Goal: Task Accomplishment & Management: Complete application form

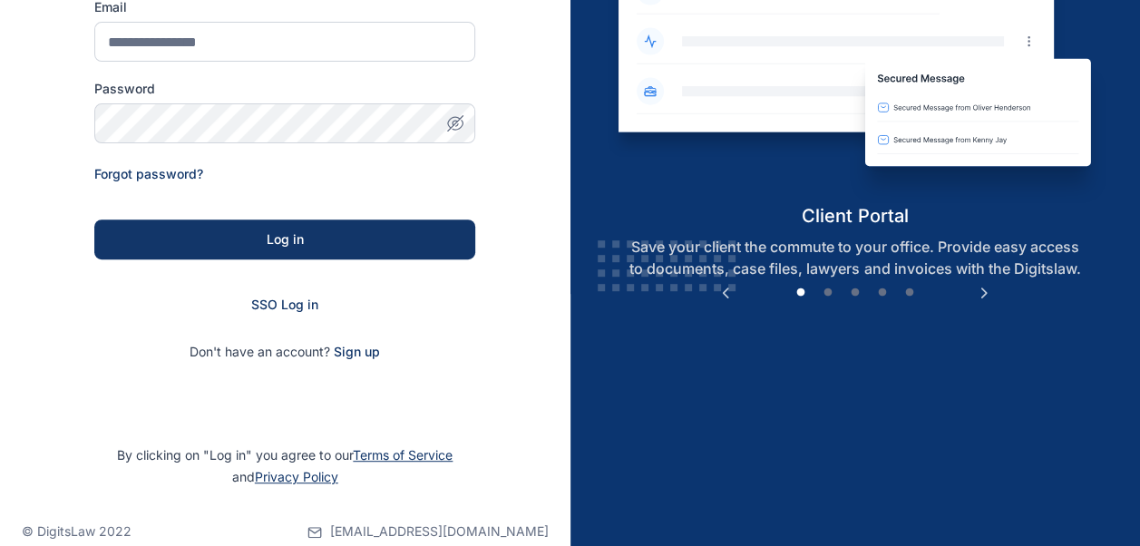
scroll to position [281, 0]
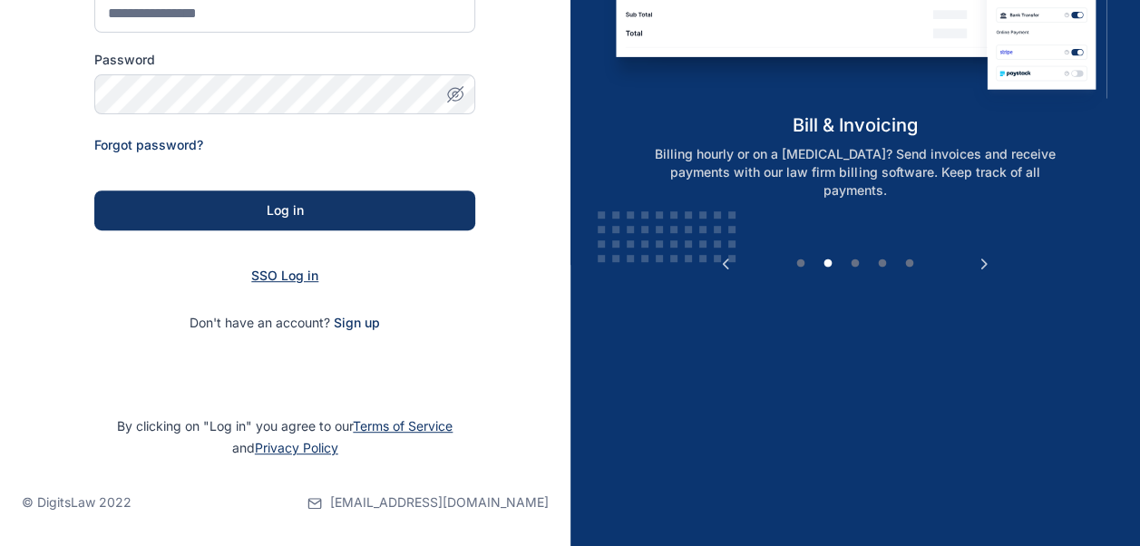
click at [273, 277] on span "SSO Log in" at bounding box center [284, 275] width 67 height 15
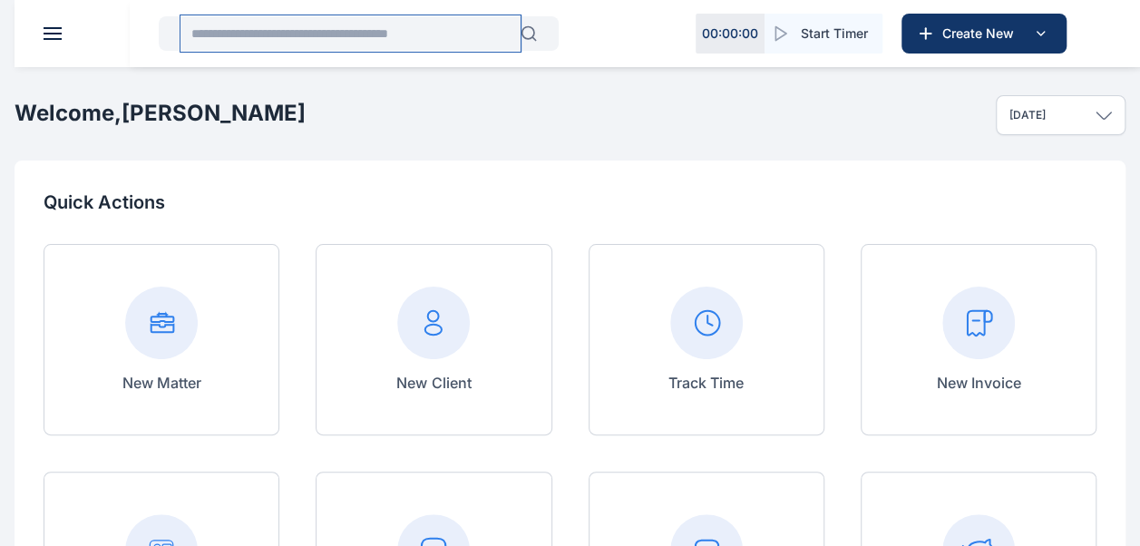
click at [394, 42] on input "text" at bounding box center [350, 33] width 340 height 36
click at [57, 29] on button at bounding box center [53, 33] width 18 height 13
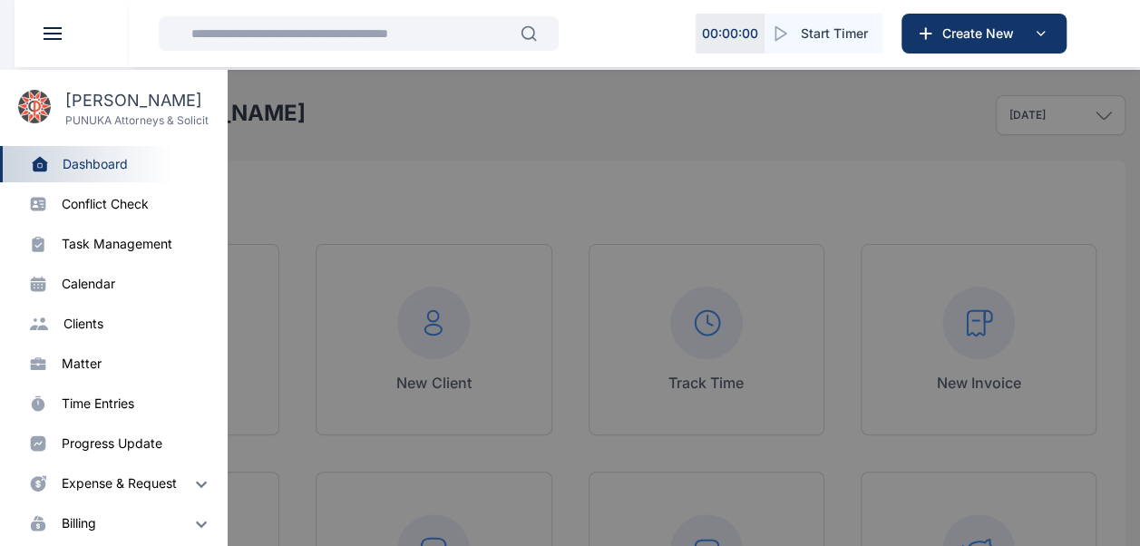
scroll to position [129, 0]
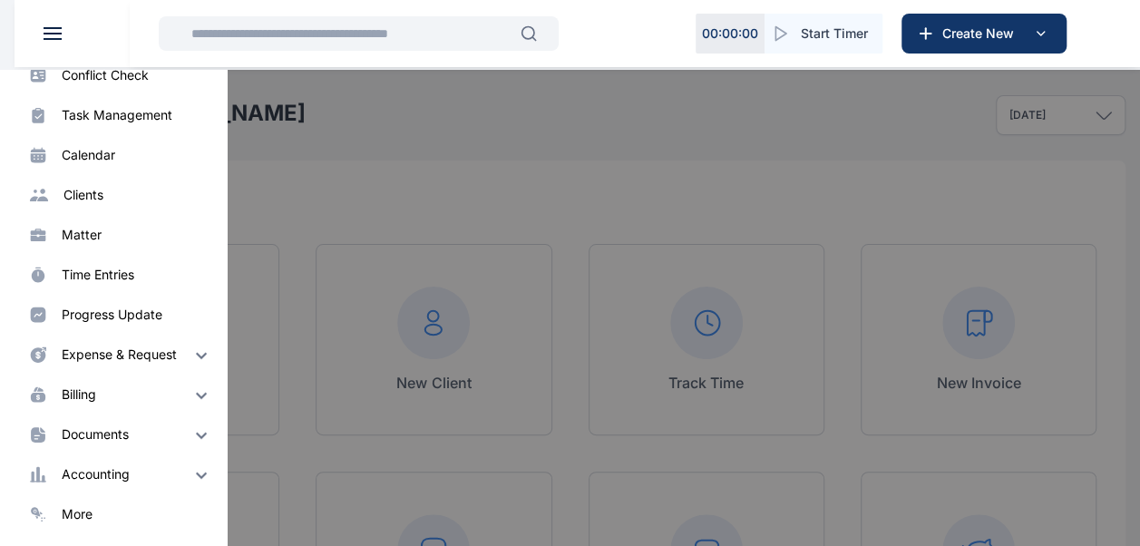
click at [153, 315] on div "progress update" at bounding box center [112, 315] width 101 height 18
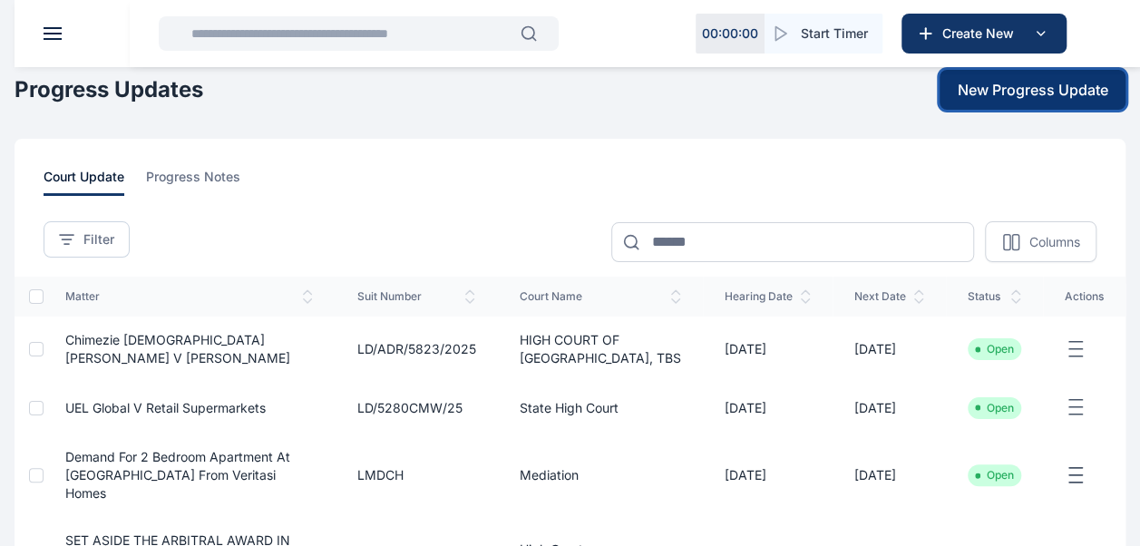
click at [981, 92] on span "New Progress Update" at bounding box center [1033, 90] width 151 height 22
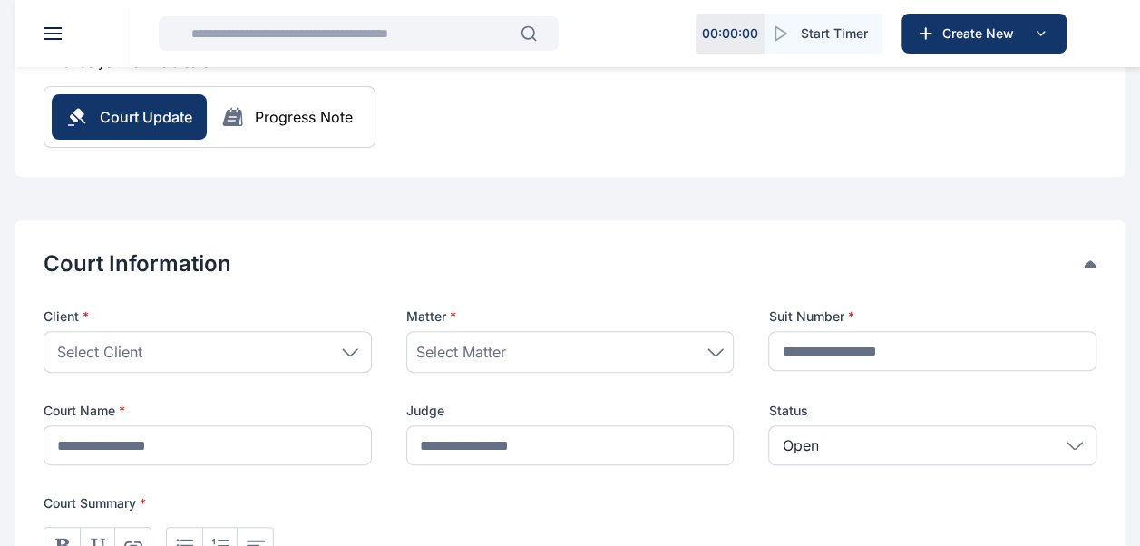
scroll to position [195, 0]
click at [359, 344] on div "Select Client" at bounding box center [208, 351] width 328 height 42
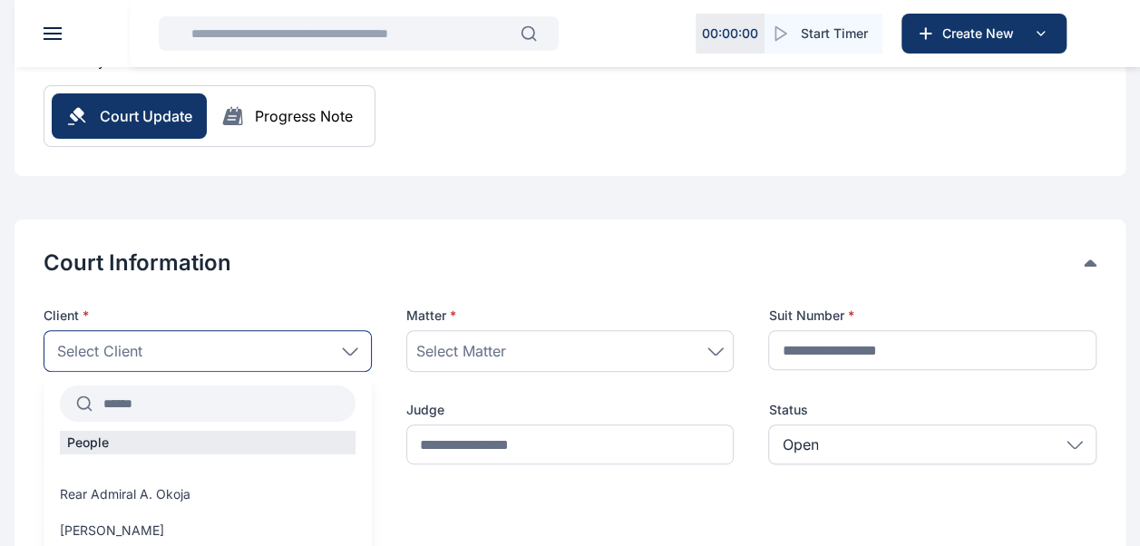
click at [177, 396] on input "text" at bounding box center [223, 403] width 263 height 33
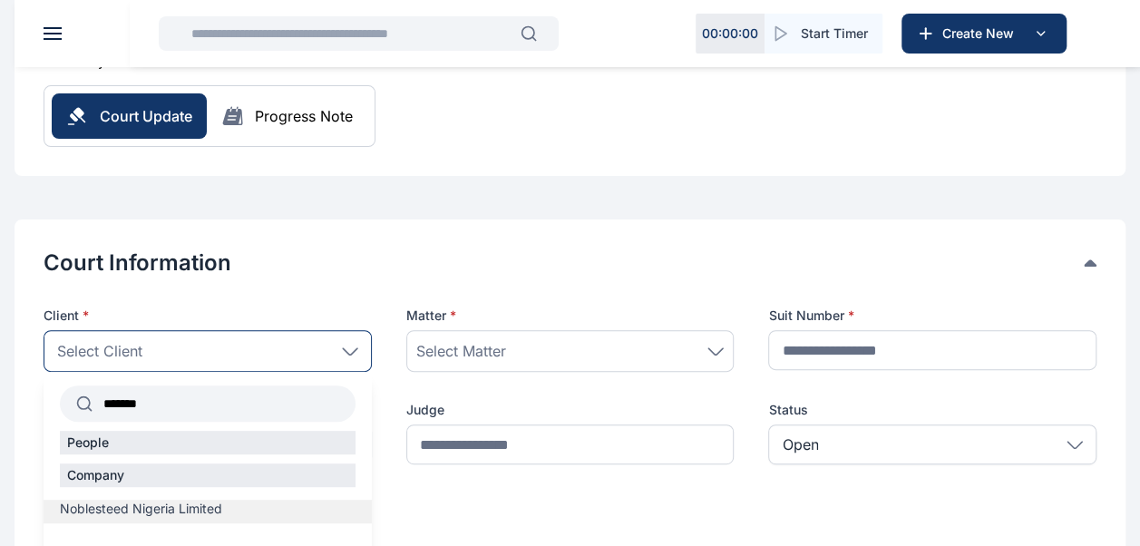
type input "*******"
click at [210, 506] on span "Noblesteed Nigeria Limited" at bounding box center [141, 509] width 162 height 18
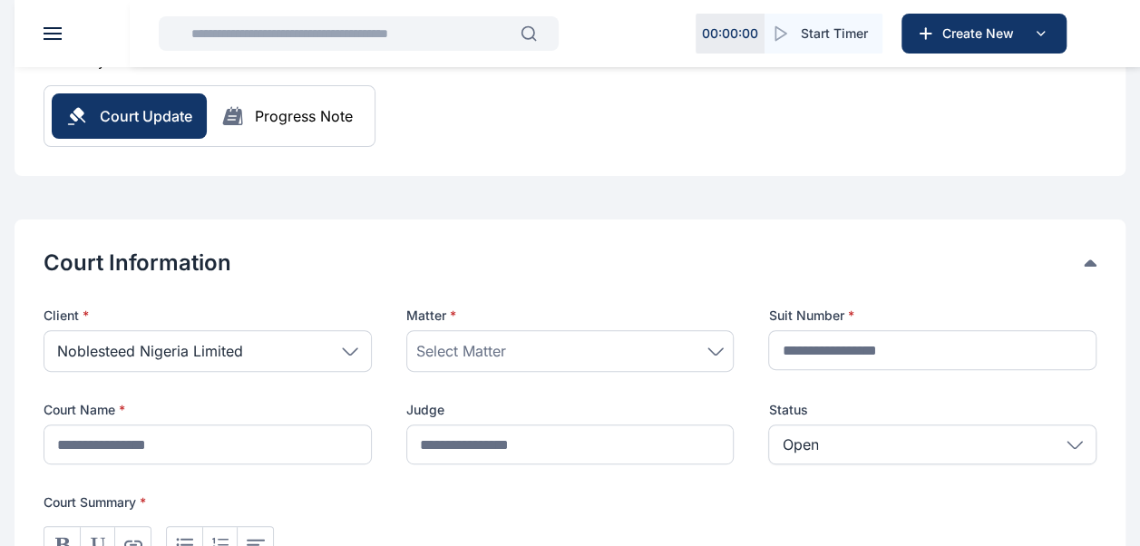
click at [569, 341] on div "Select Matter" at bounding box center [570, 351] width 308 height 22
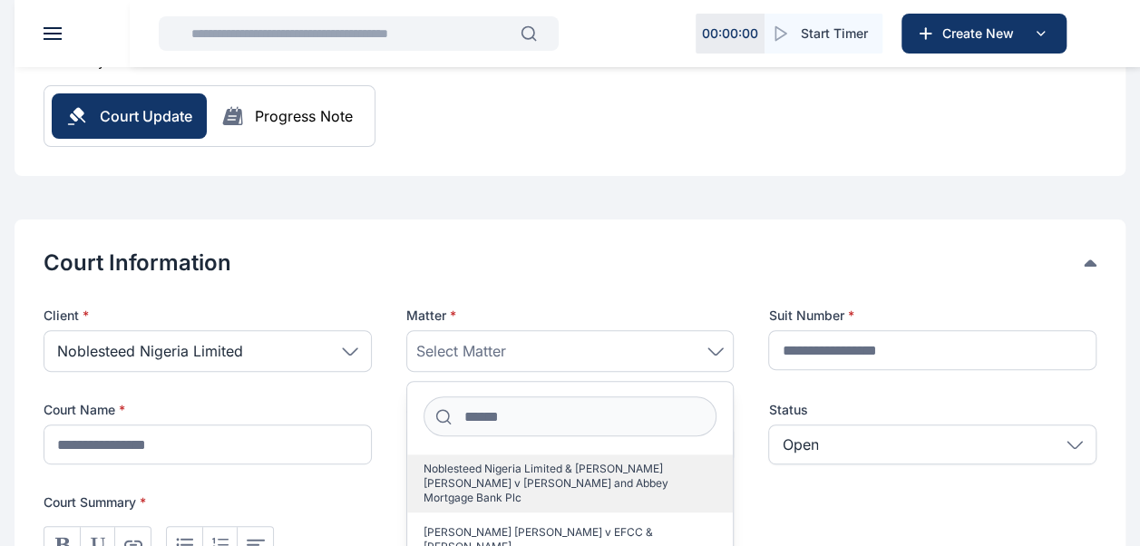
scroll to position [4, 0]
click at [634, 472] on span "Noblesteed Nigeria Limited & [PERSON_NAME] [PERSON_NAME] v [PERSON_NAME] and Ab…" at bounding box center [562, 480] width 279 height 44
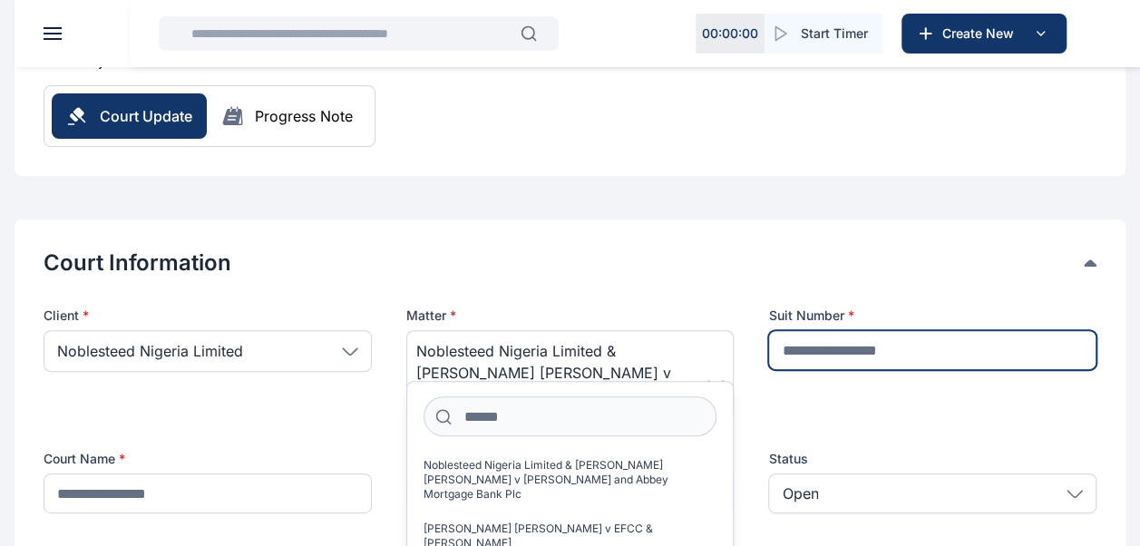
click at [844, 360] on input "text" at bounding box center [932, 350] width 328 height 40
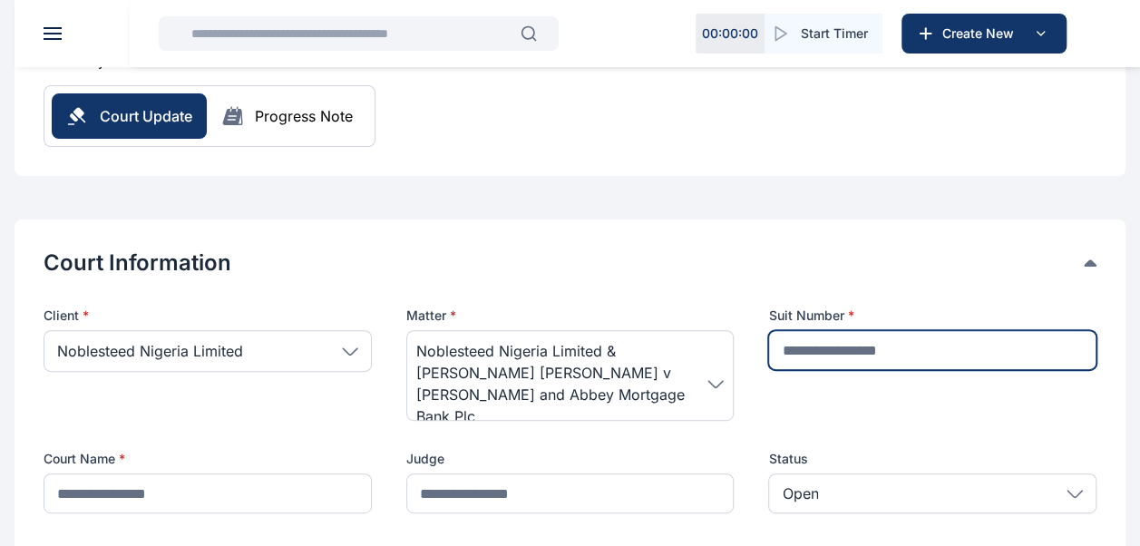
paste input "**********"
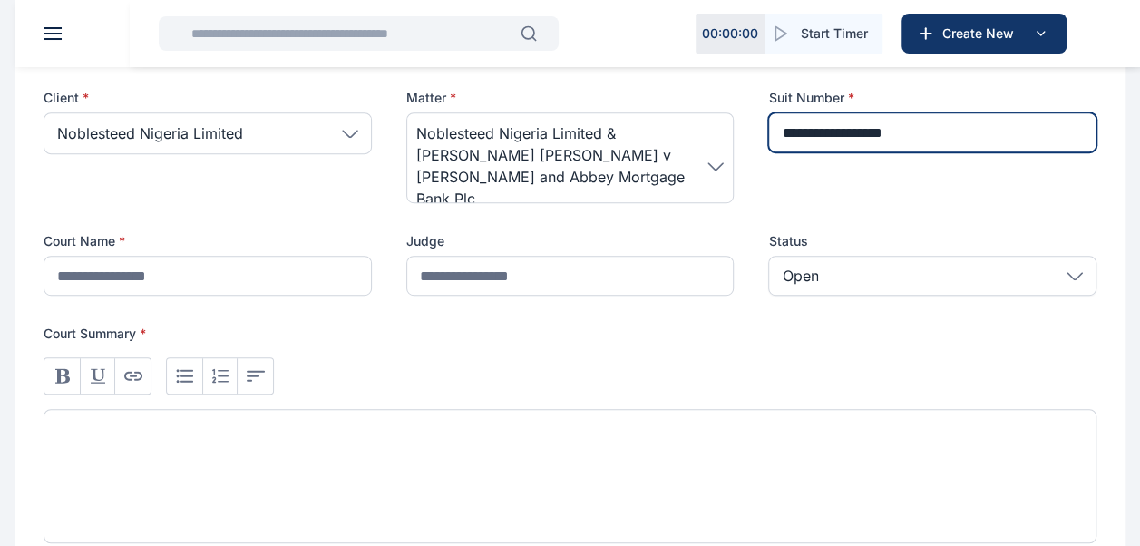
scroll to position [416, 0]
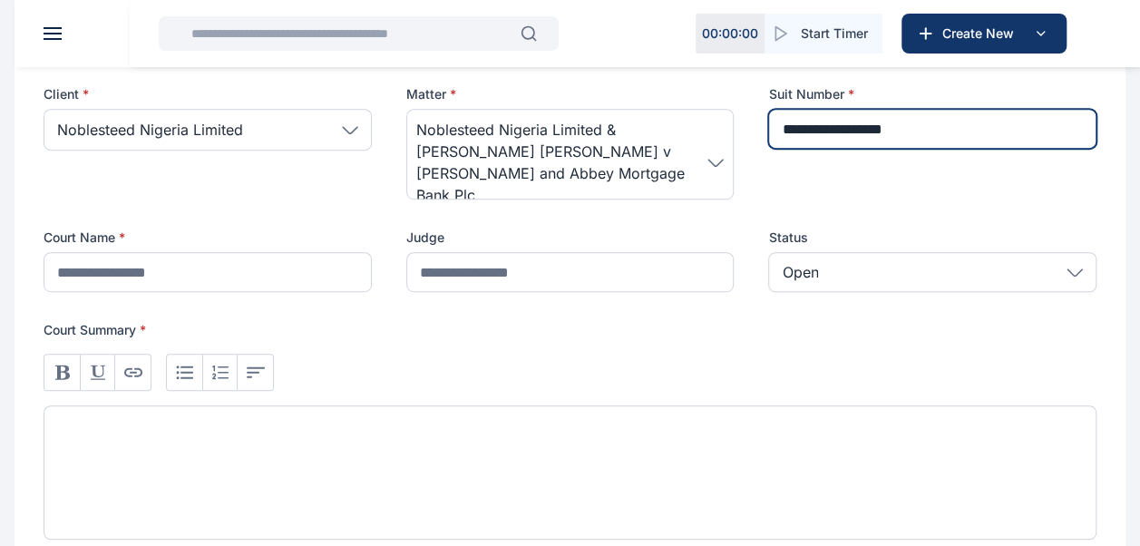
type input "**********"
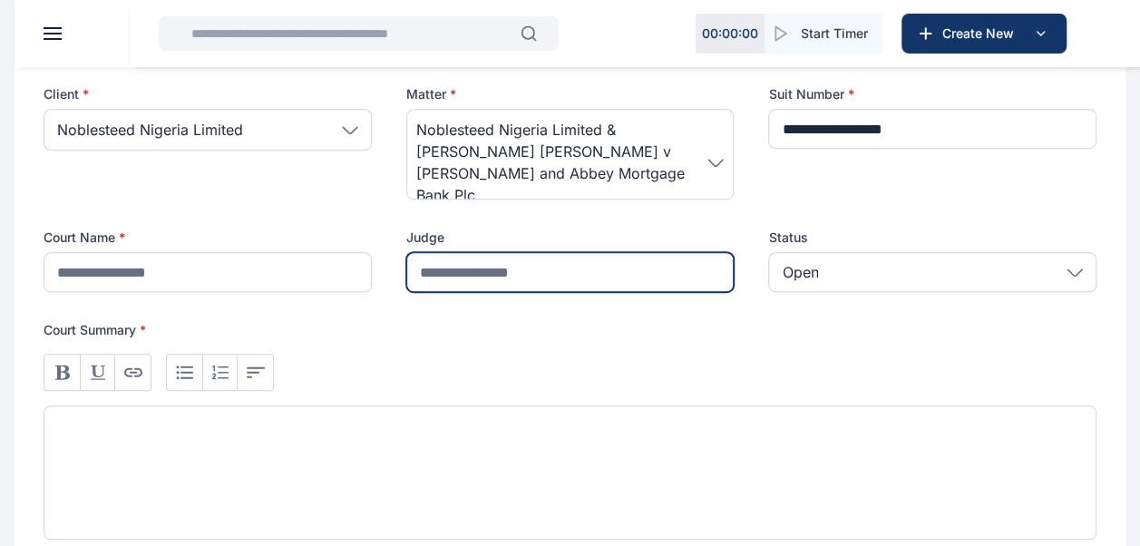
click at [545, 268] on input "text" at bounding box center [570, 272] width 328 height 40
type input "******"
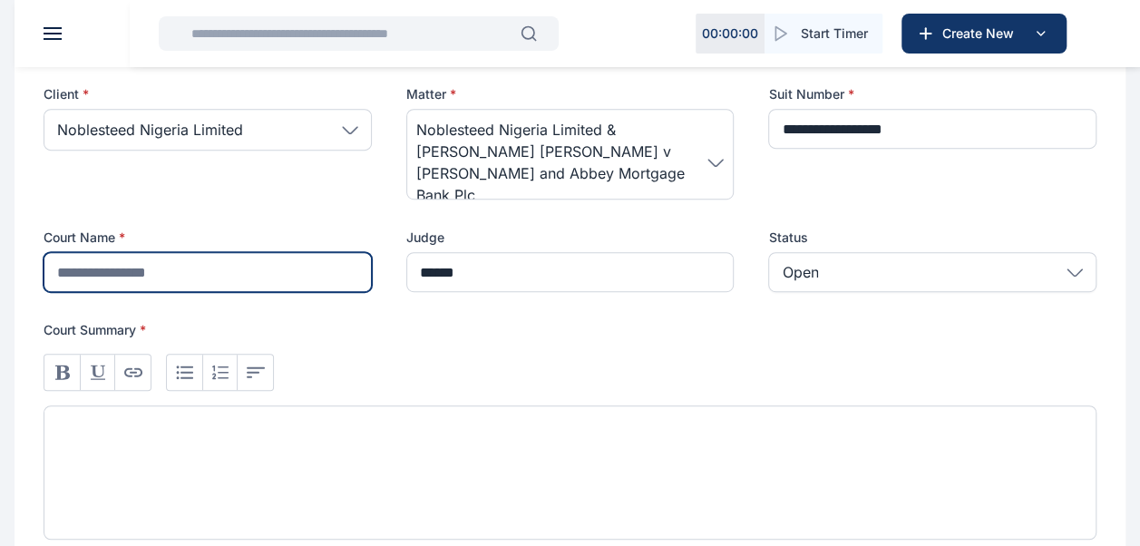
click at [174, 270] on input "text" at bounding box center [208, 272] width 328 height 40
type input "***"
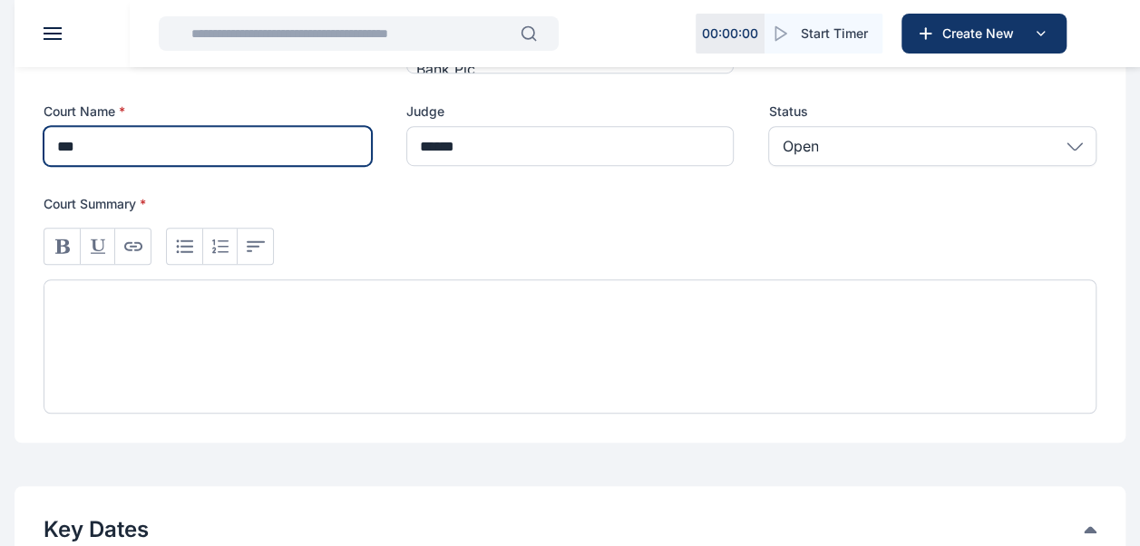
scroll to position [543, 0]
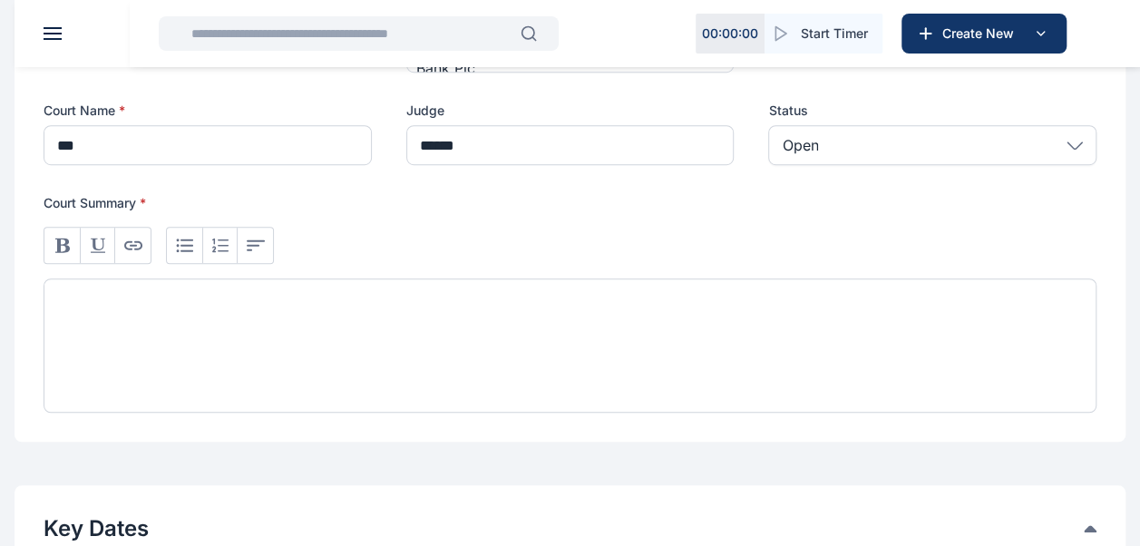
click at [160, 302] on div at bounding box center [570, 345] width 1053 height 134
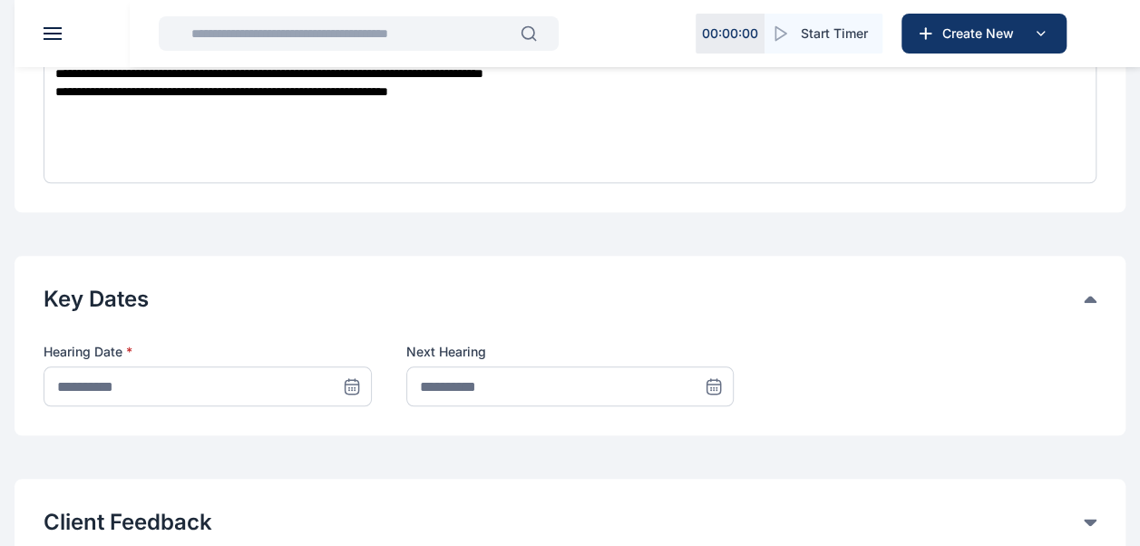
scroll to position [785, 0]
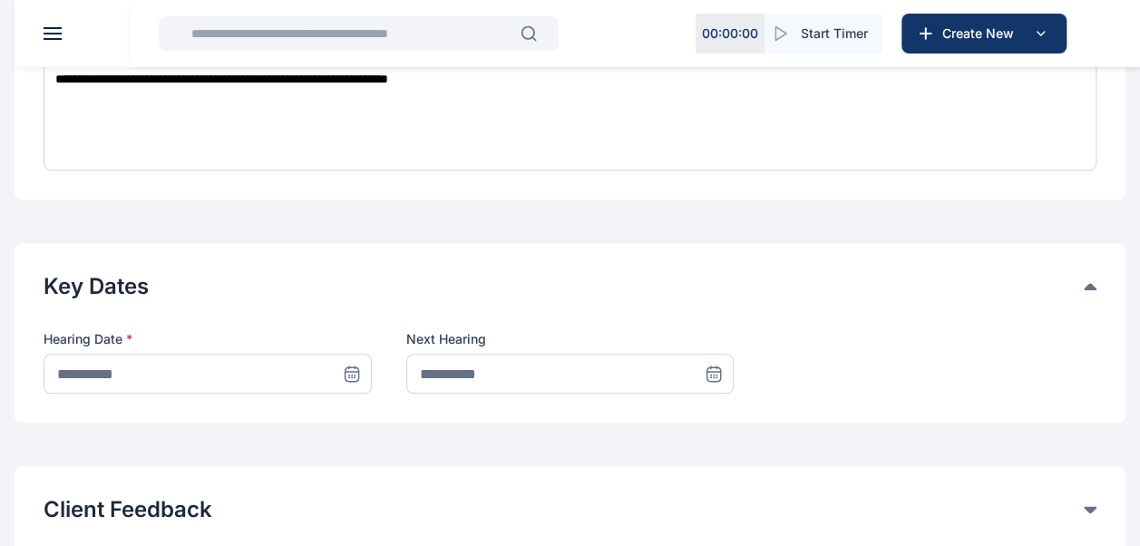
click at [358, 370] on icon at bounding box center [352, 374] width 14 height 14
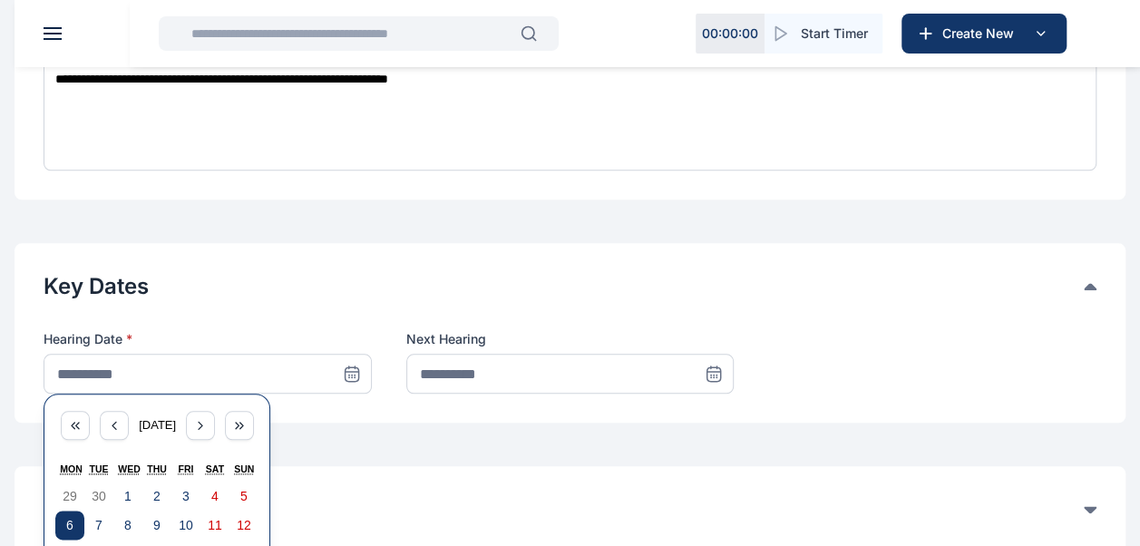
click at [64, 515] on button "6" at bounding box center [69, 525] width 29 height 29
type input "**********"
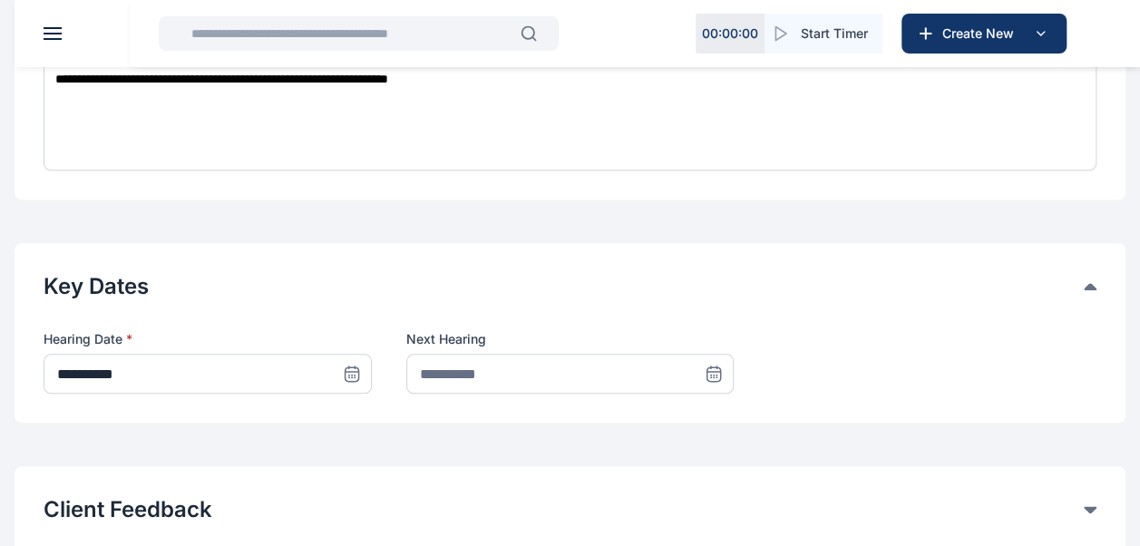
click at [717, 374] on icon at bounding box center [714, 374] width 14 height 14
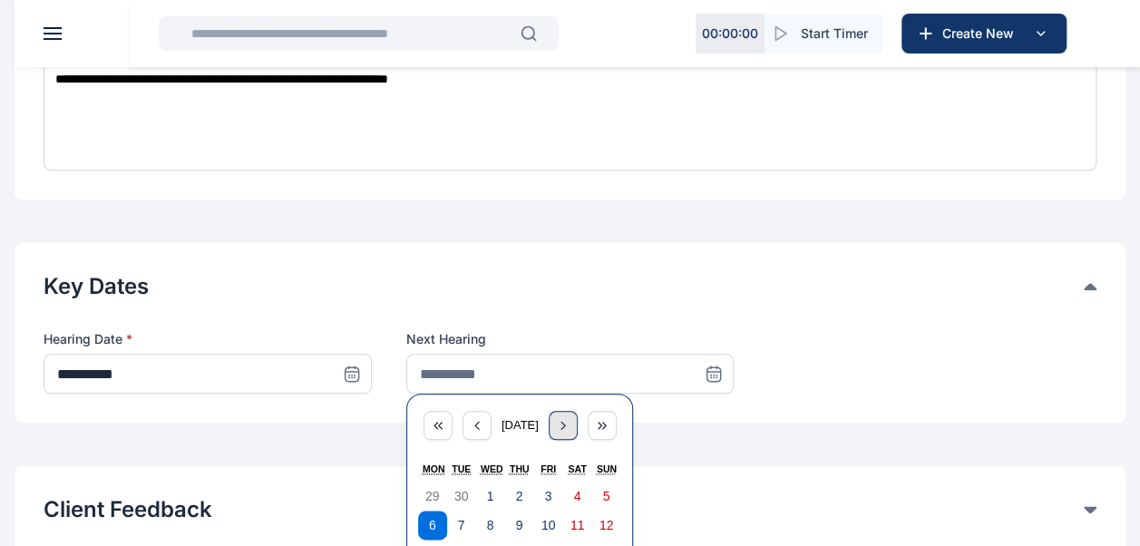
click at [564, 418] on div "button" at bounding box center [563, 425] width 29 height 29
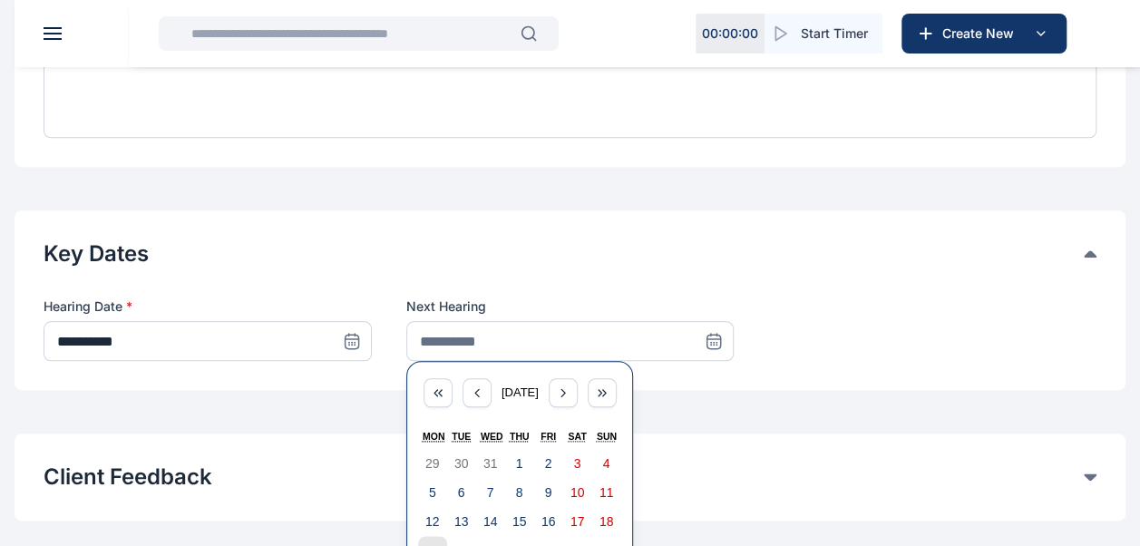
click at [433, 543] on abbr "19" at bounding box center [432, 550] width 15 height 15
type input "**********"
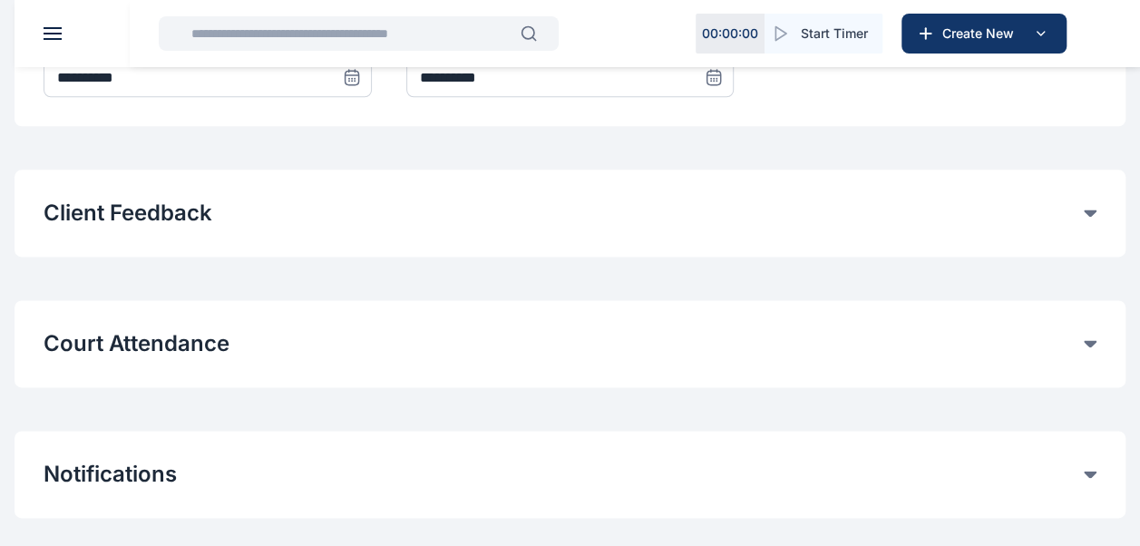
scroll to position [1084, 0]
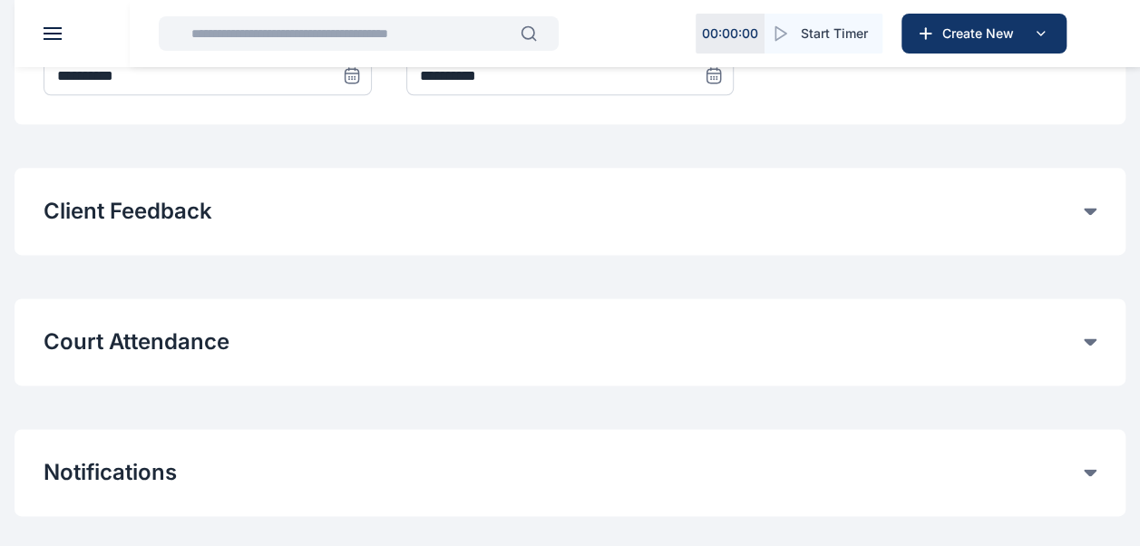
click at [1088, 338] on icon at bounding box center [1090, 341] width 13 height 7
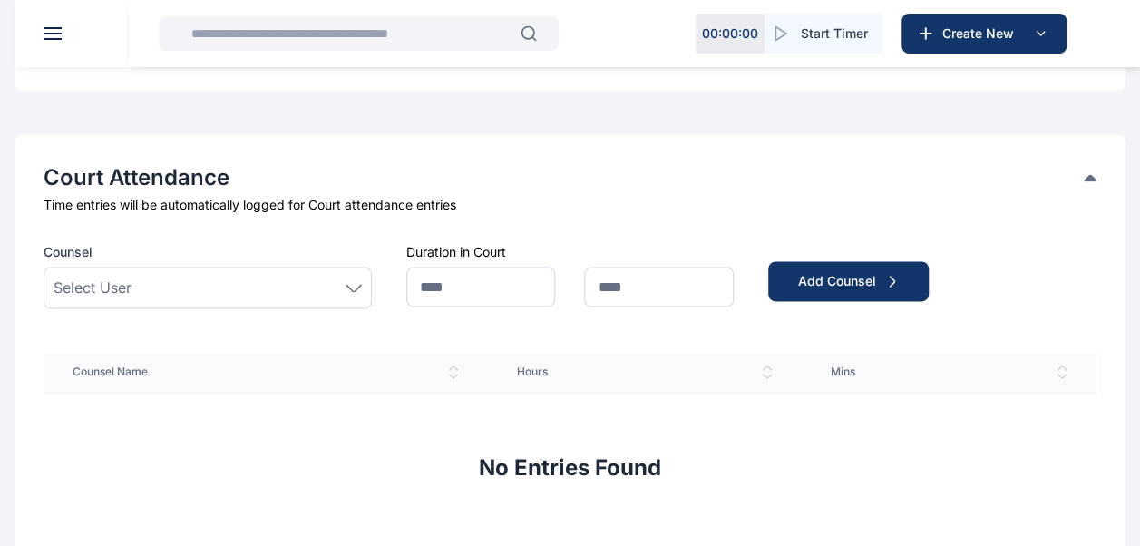
scroll to position [1265, 0]
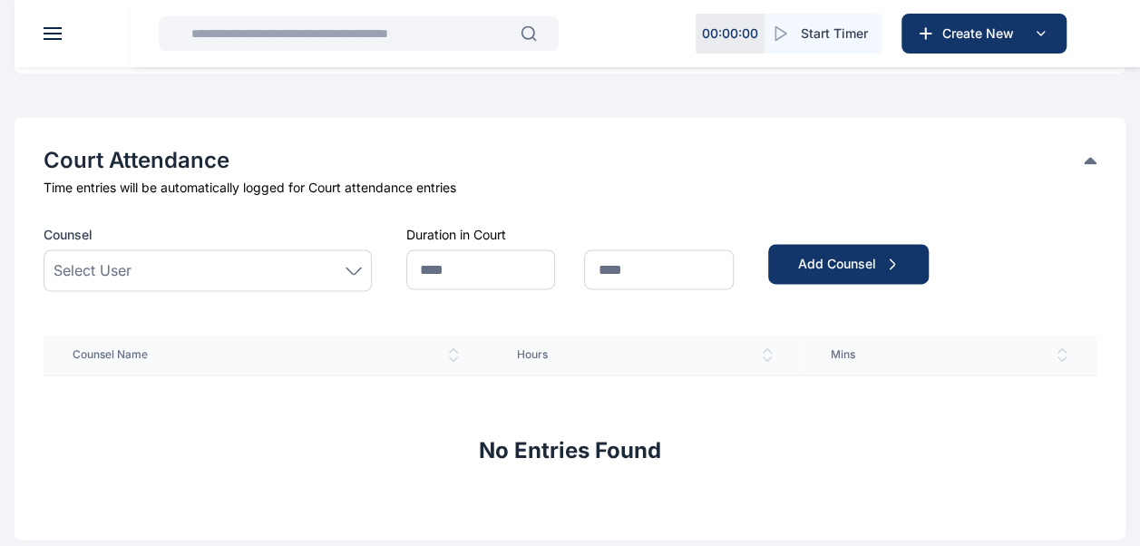
click at [344, 268] on div "Select User" at bounding box center [208, 270] width 308 height 22
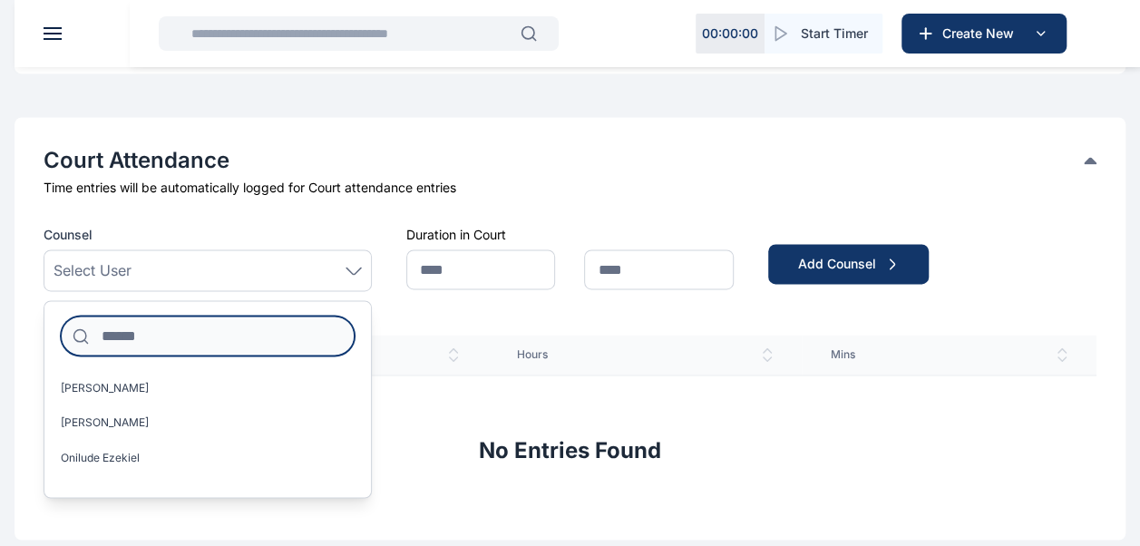
click at [240, 334] on input at bounding box center [208, 336] width 294 height 40
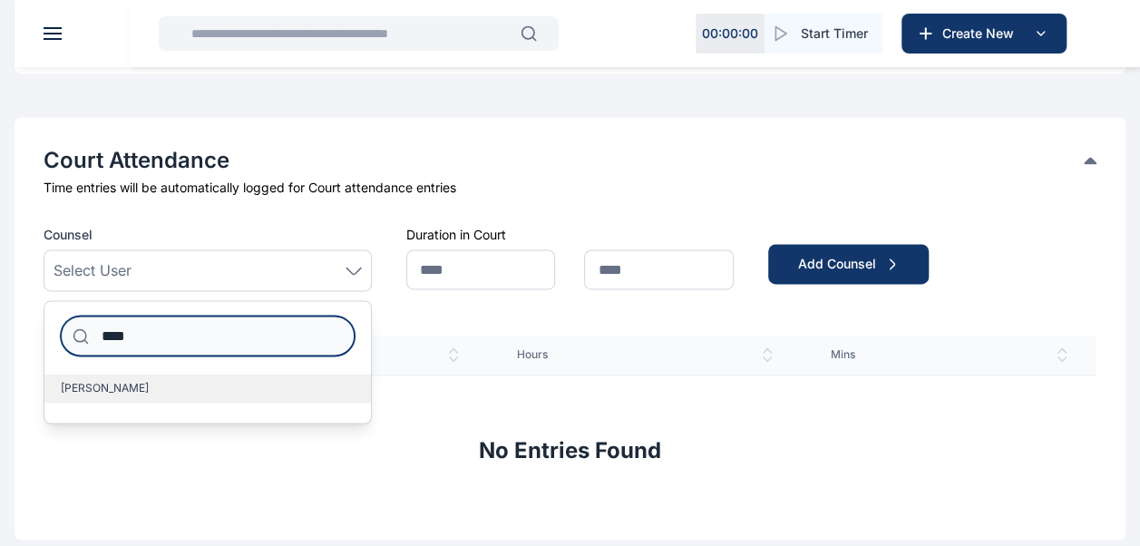
type input "****"
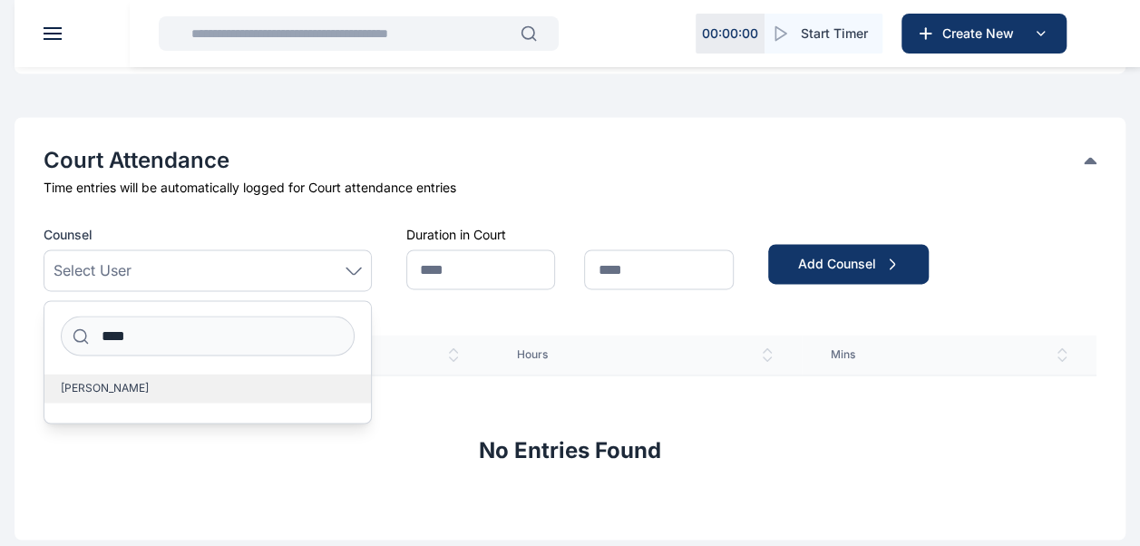
click at [192, 376] on label "[PERSON_NAME]" at bounding box center [207, 388] width 326 height 29
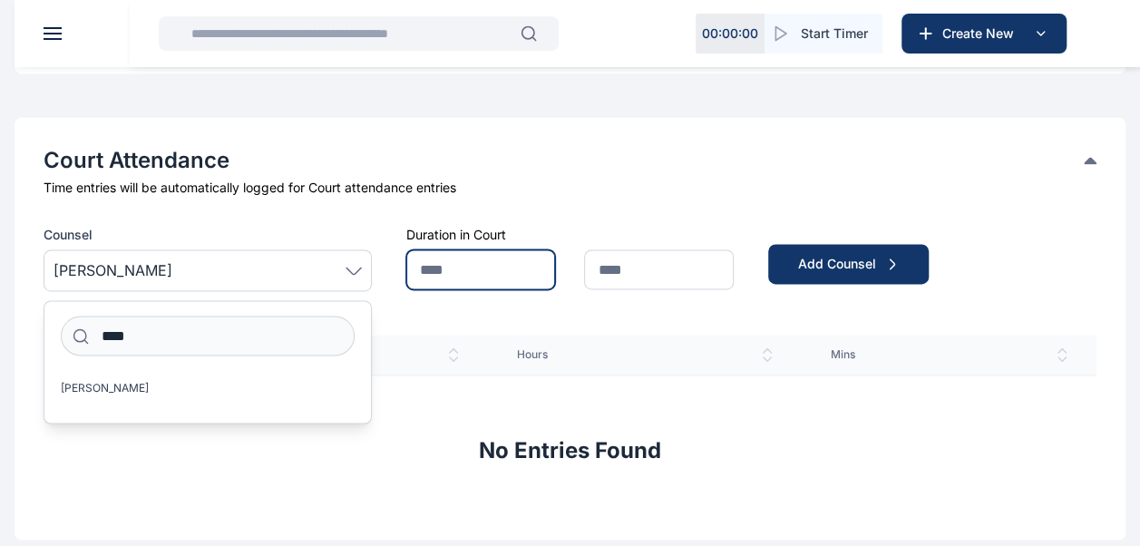
click at [433, 263] on input "text" at bounding box center [481, 269] width 150 height 40
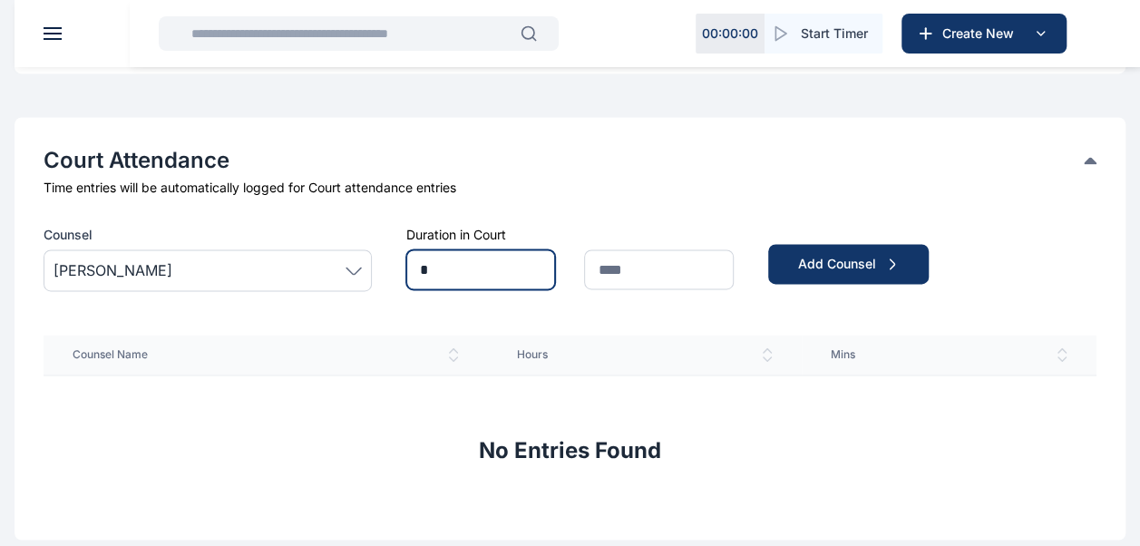
type input "*"
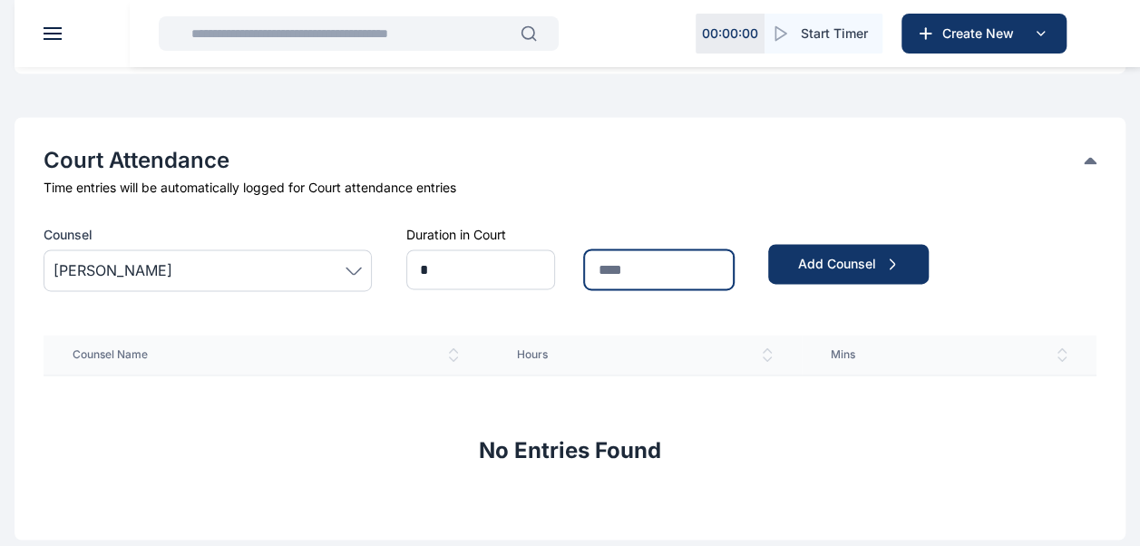
click at [603, 258] on input "text" at bounding box center [659, 269] width 150 height 40
type input "*"
type input "**"
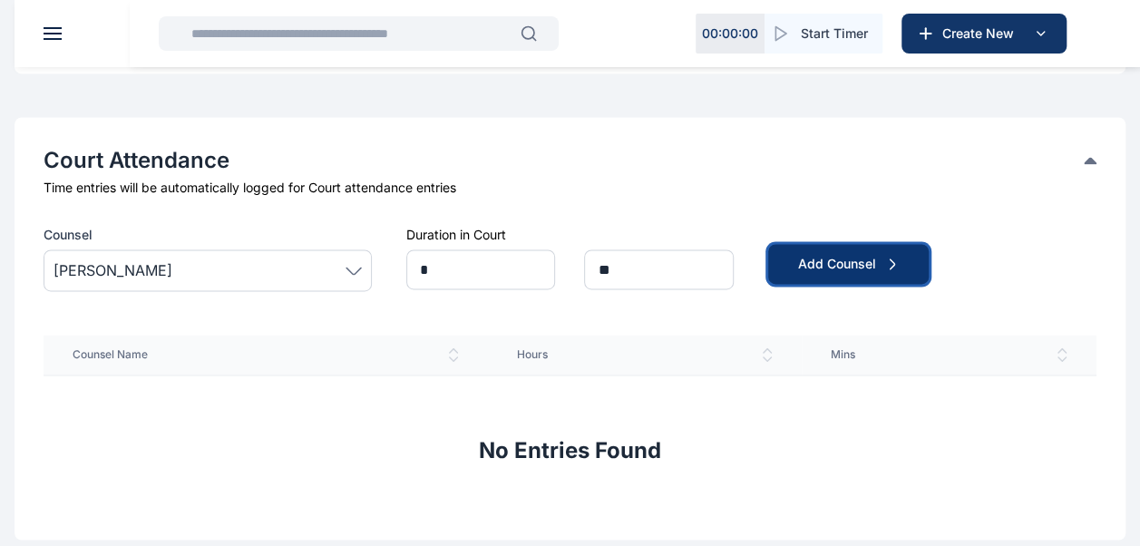
click at [864, 256] on div "Add Counsel" at bounding box center [848, 264] width 102 height 18
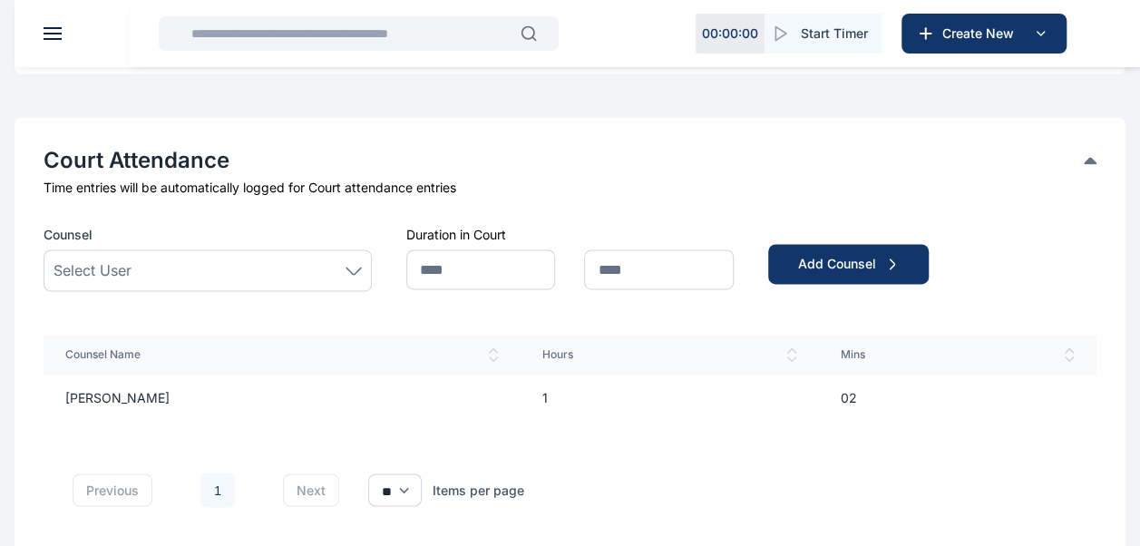
click at [152, 263] on div "Select User" at bounding box center [208, 270] width 308 height 22
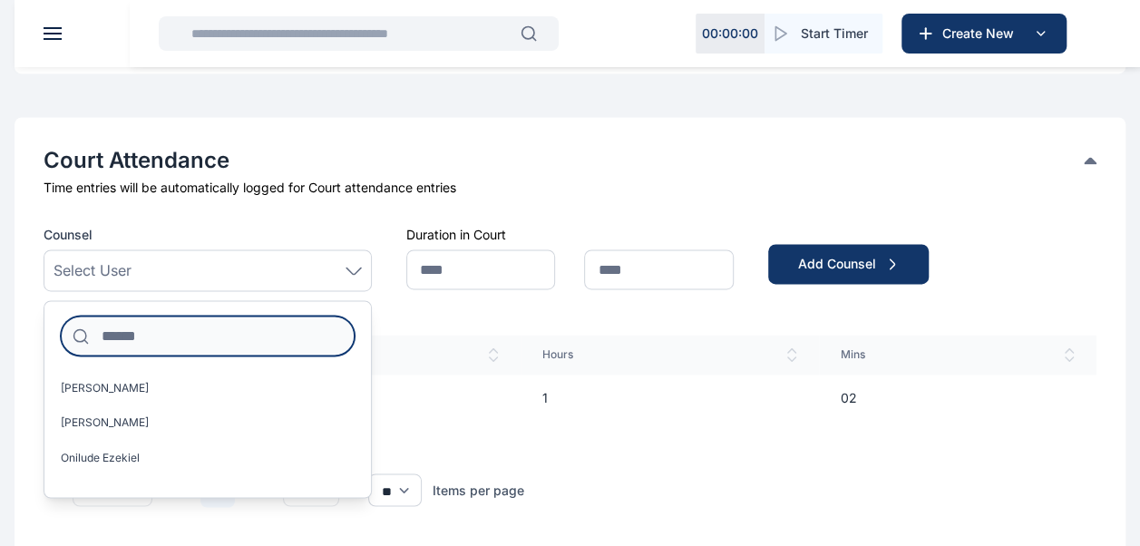
click at [156, 334] on input at bounding box center [208, 336] width 294 height 40
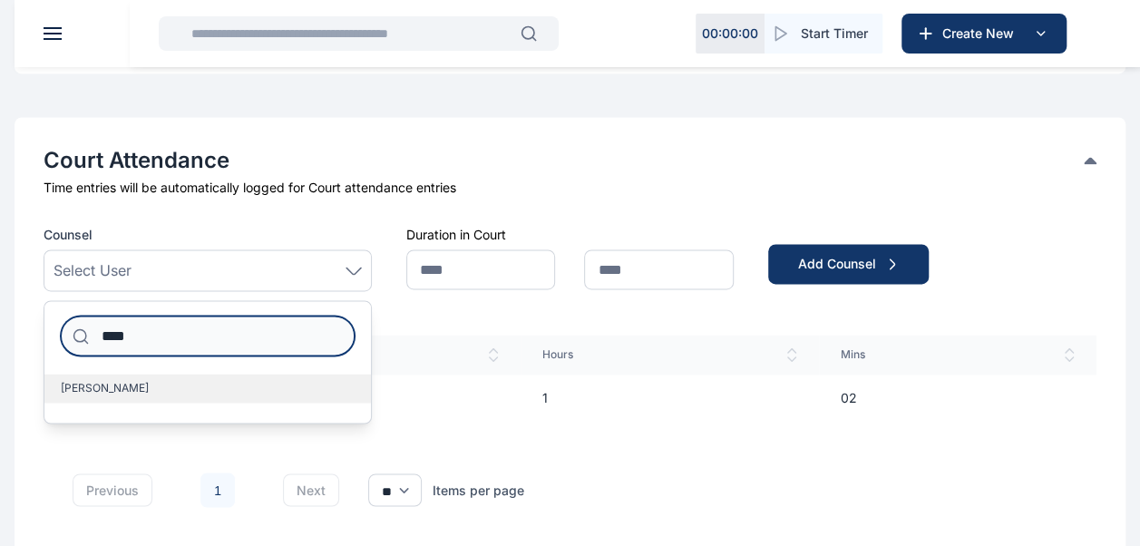
type input "****"
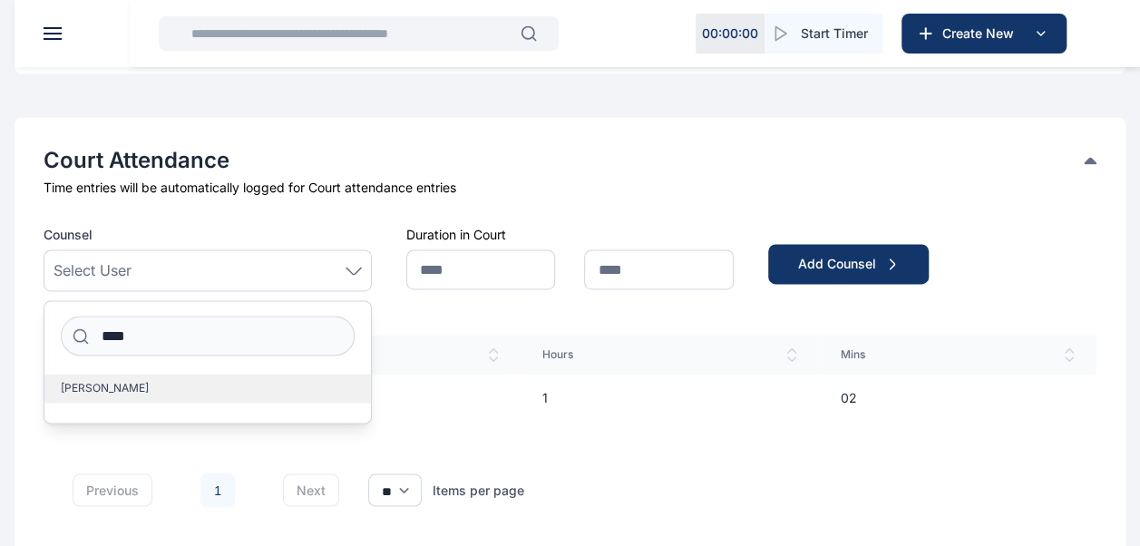
click at [141, 381] on span "[PERSON_NAME]" at bounding box center [105, 388] width 88 height 15
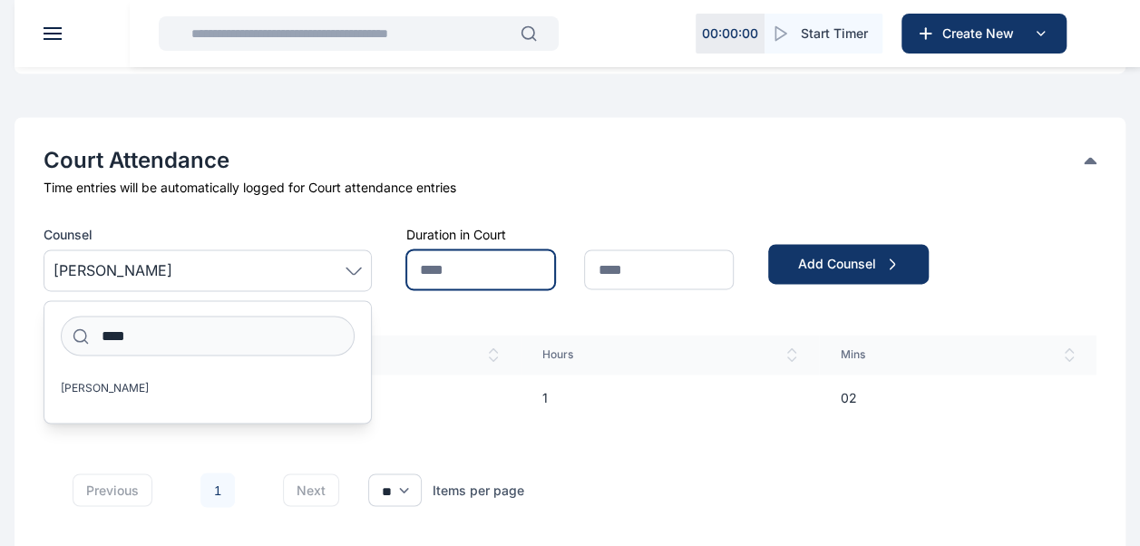
click at [474, 272] on input "text" at bounding box center [481, 269] width 150 height 40
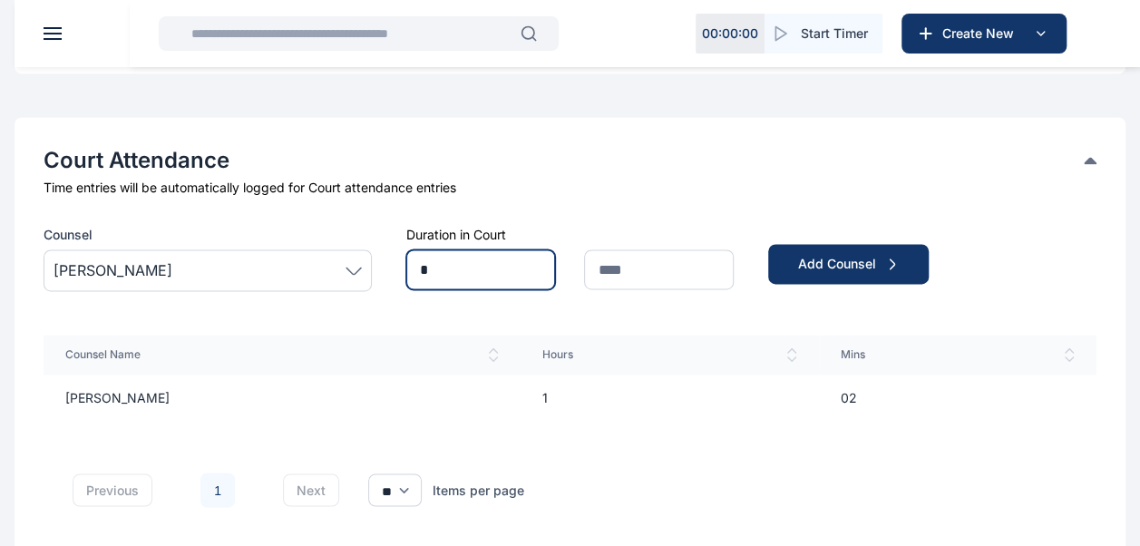
type input "*"
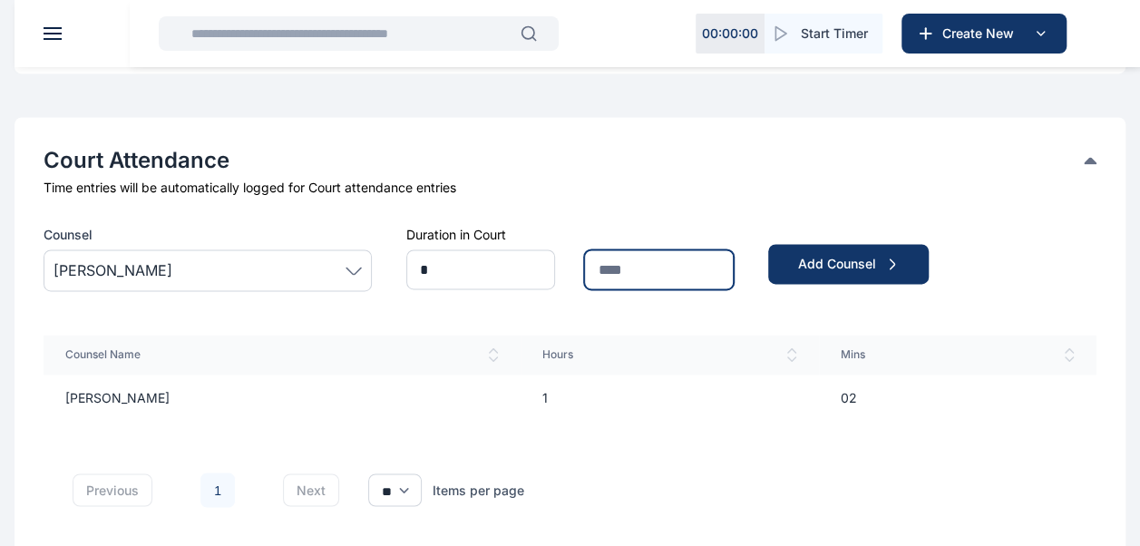
click at [613, 256] on input "text" at bounding box center [659, 269] width 150 height 40
type input "*"
type input "**"
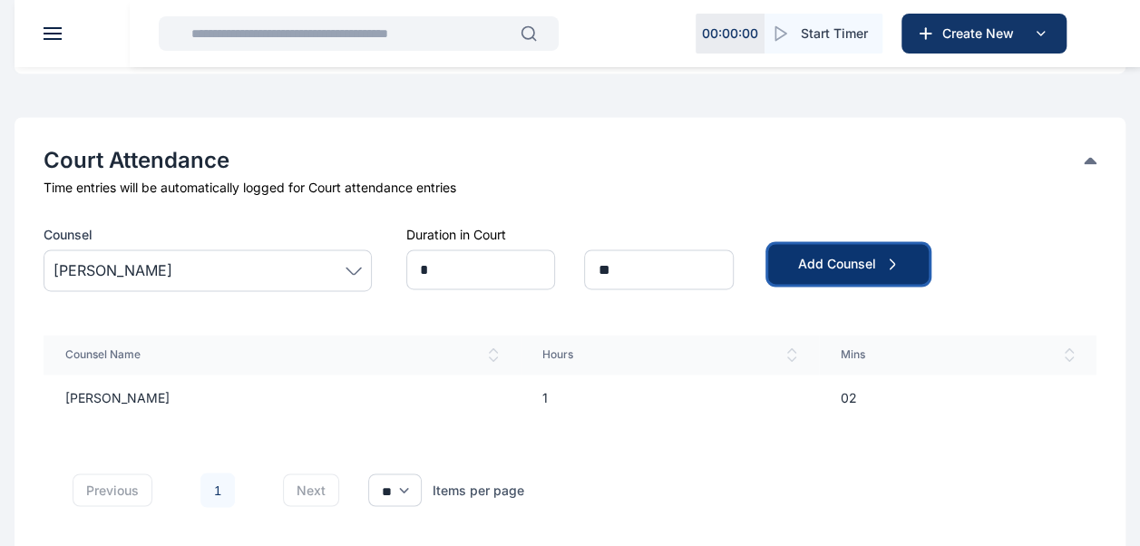
click at [834, 255] on div "Add Counsel" at bounding box center [848, 264] width 102 height 18
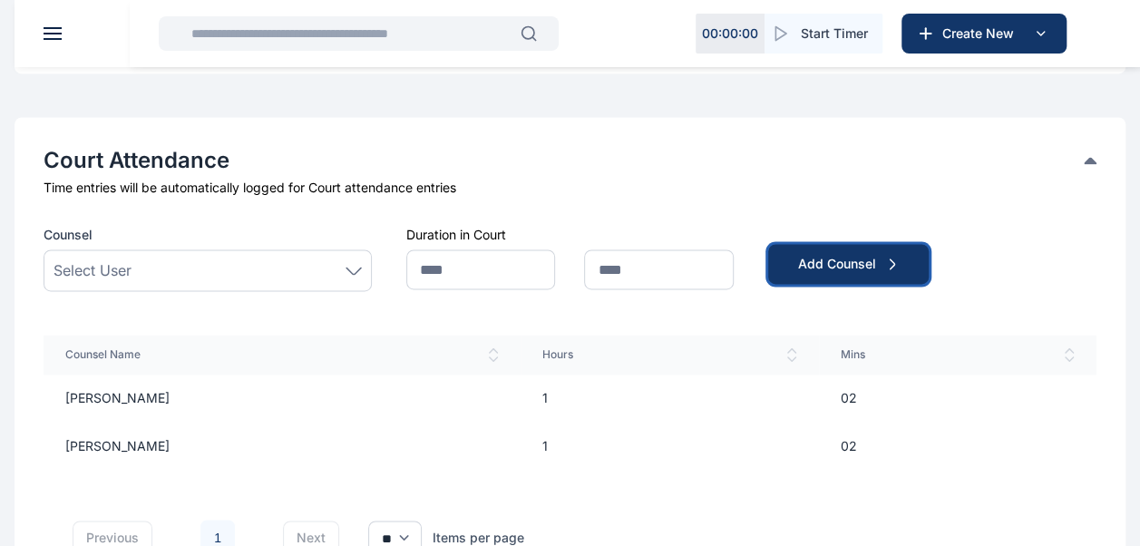
scroll to position [1596, 0]
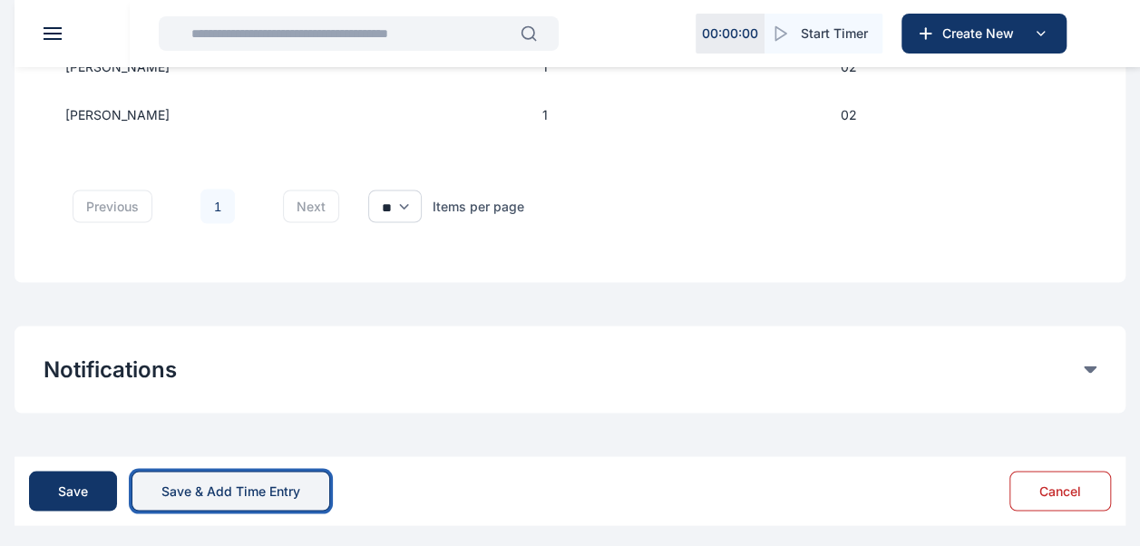
click at [183, 488] on div "Save & Add Time Entry" at bounding box center [230, 491] width 139 height 18
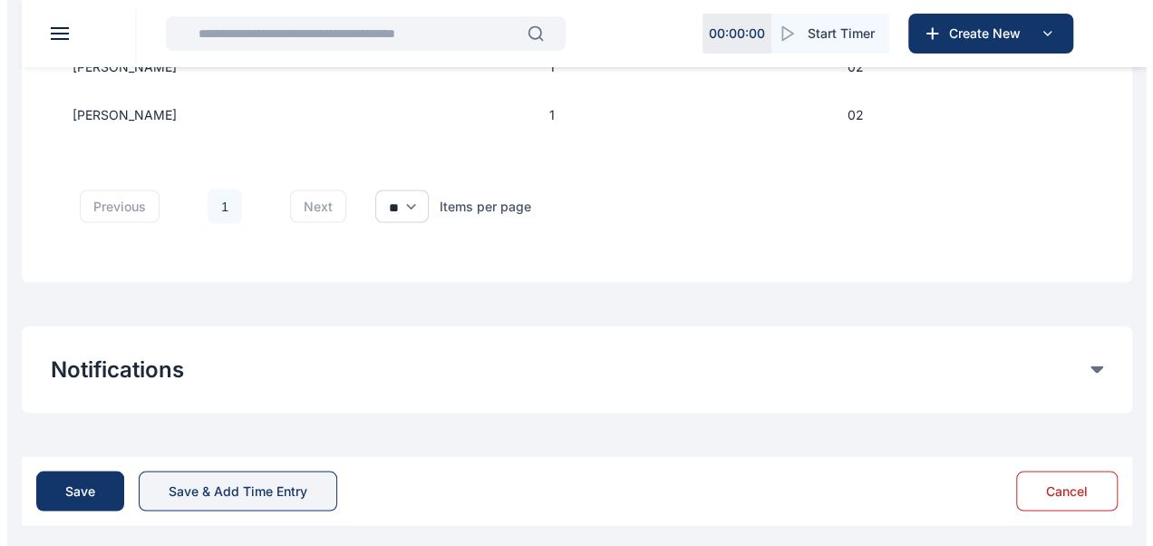
scroll to position [0, 0]
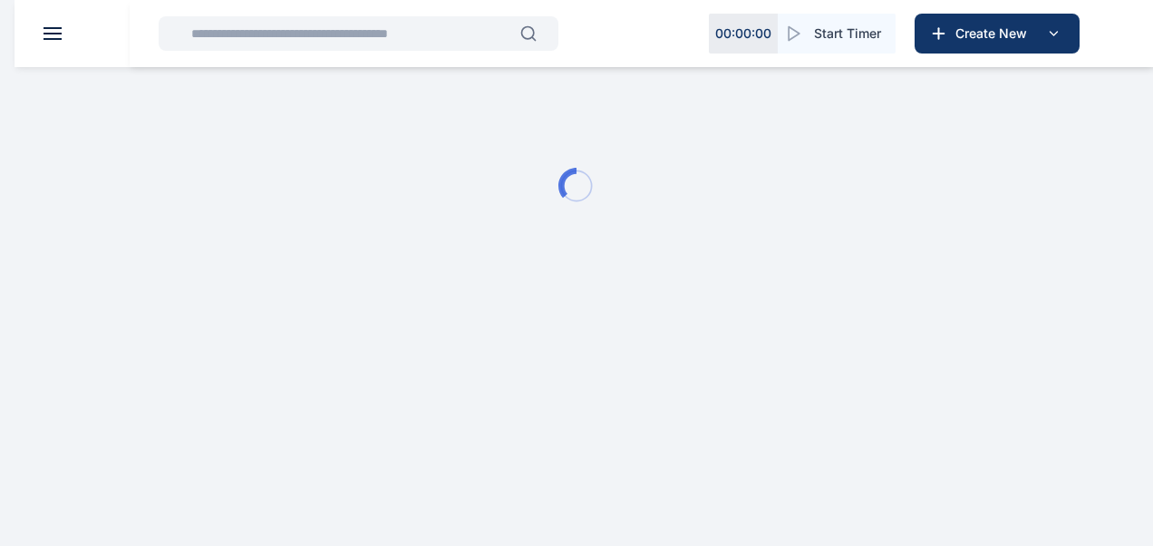
type input "**********"
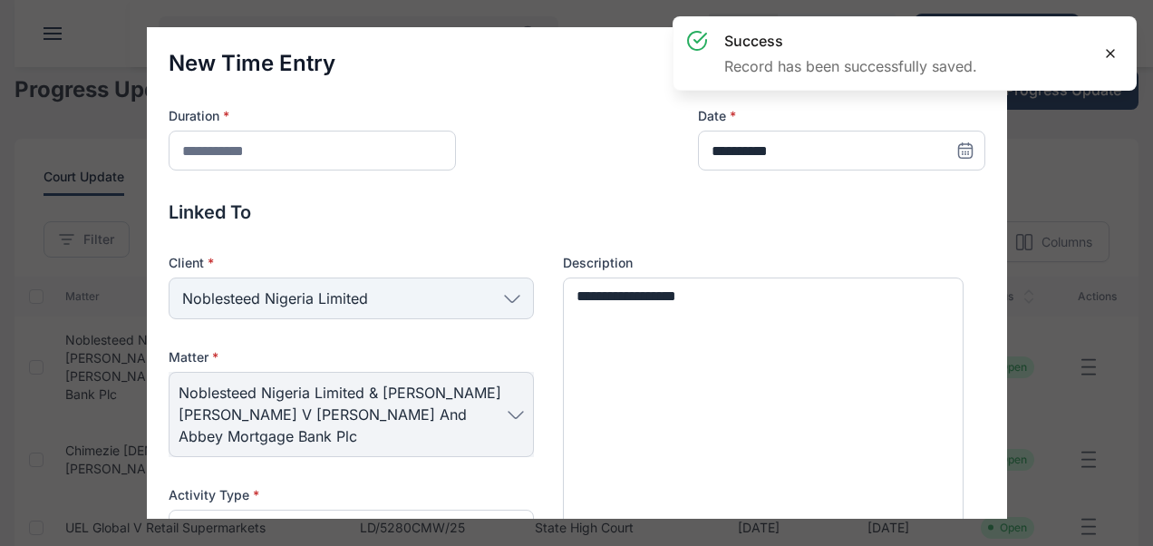
click at [1108, 54] on icon at bounding box center [1110, 53] width 7 height 7
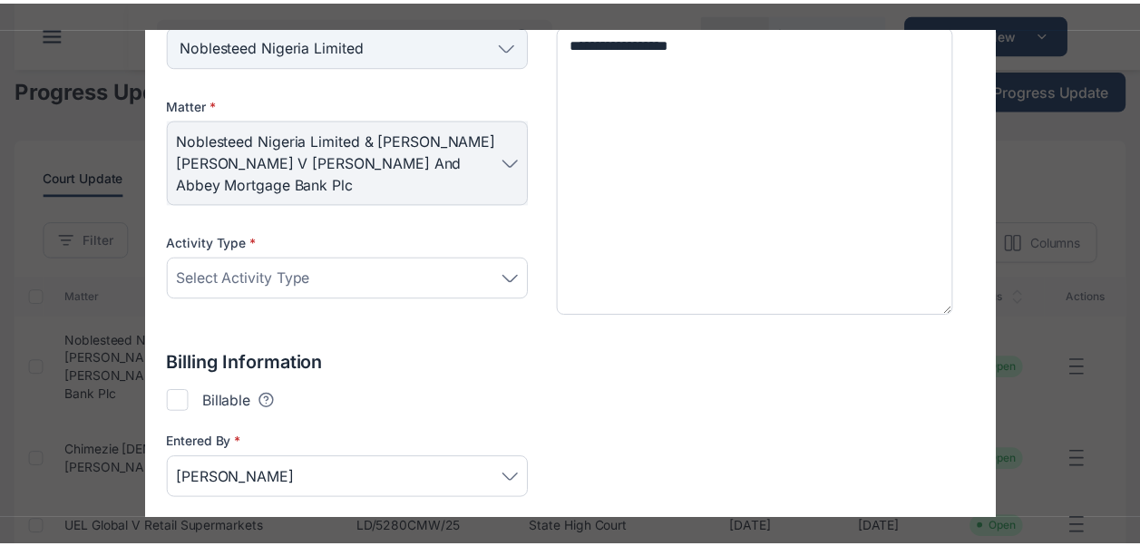
scroll to position [344, 0]
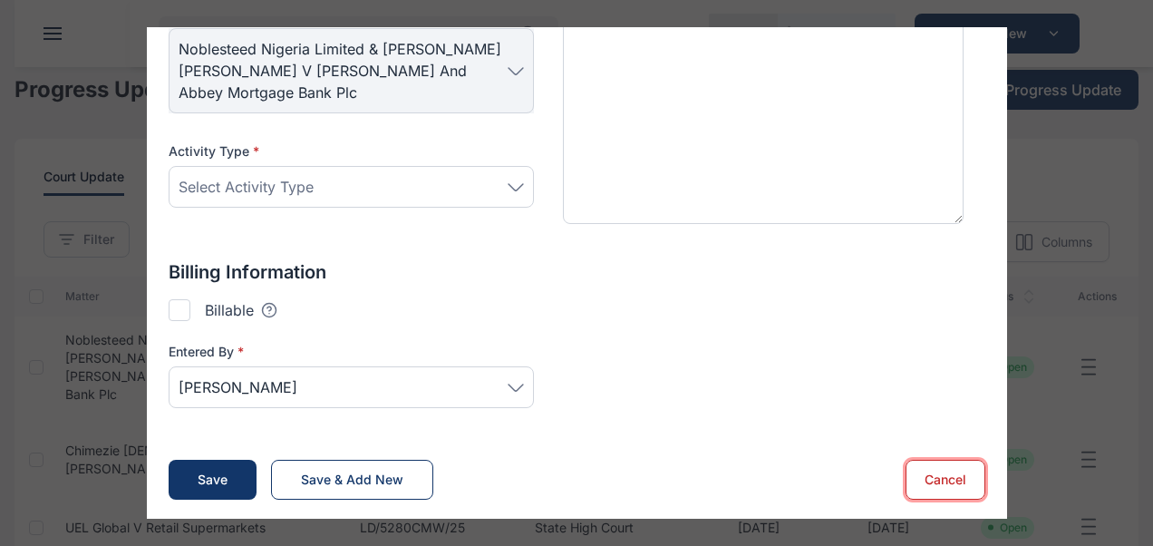
click at [924, 477] on button "Cancel" at bounding box center [946, 480] width 80 height 40
